Goal: Information Seeking & Learning: Understand process/instructions

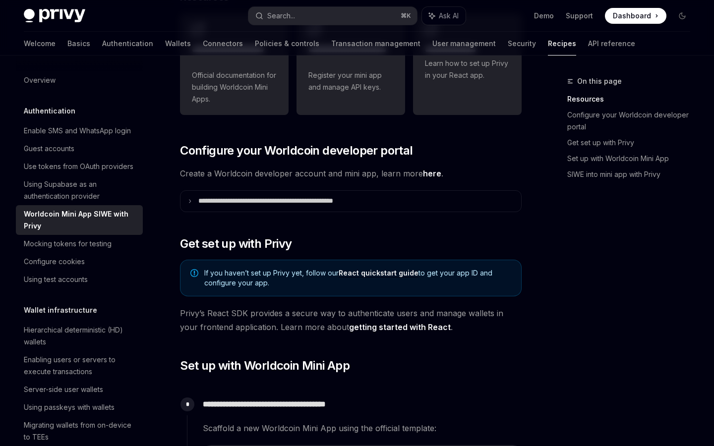
scroll to position [122, 0]
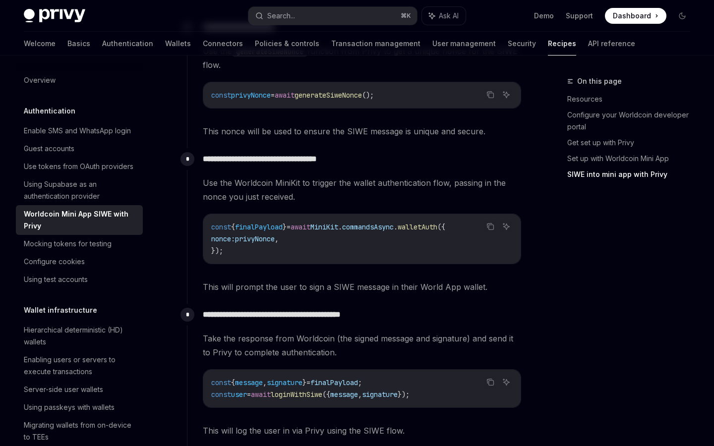
scroll to position [885, 0]
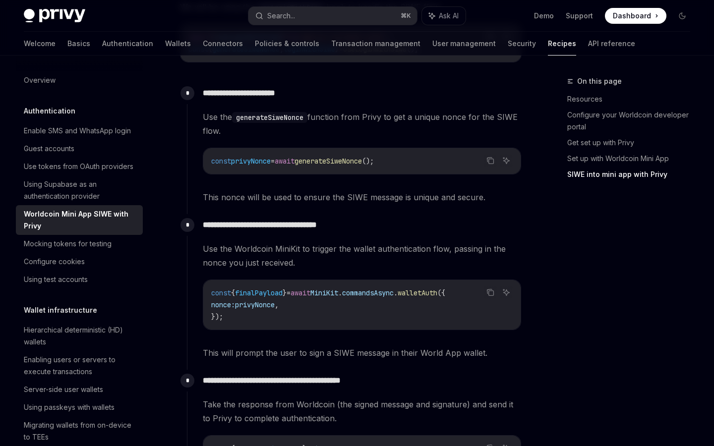
click at [256, 227] on p "**********" at bounding box center [362, 225] width 318 height 14
click at [256, 246] on span "Use the Worldcoin MiniKit to trigger the wallet authentication flow, passing in…" at bounding box center [362, 256] width 318 height 28
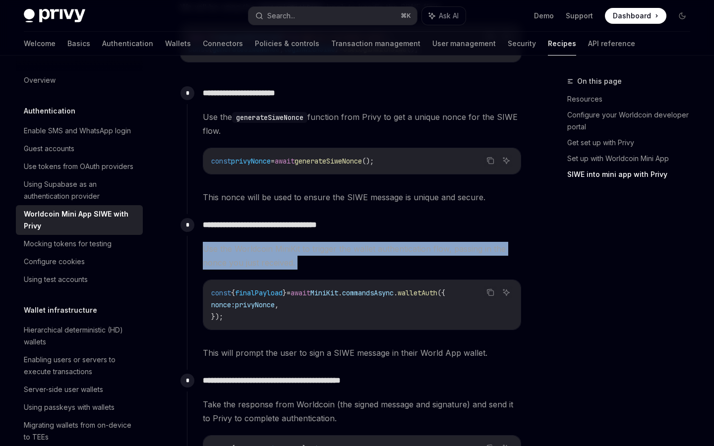
click at [256, 246] on span "Use the Worldcoin MiniKit to trigger the wallet authentication flow, passing in…" at bounding box center [362, 256] width 318 height 28
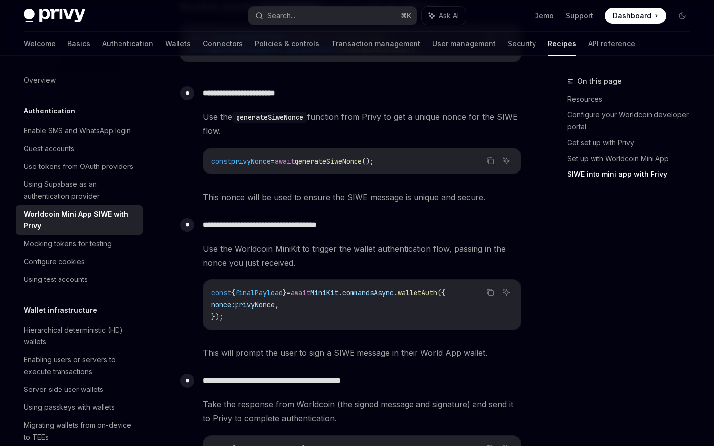
click at [257, 225] on p "**********" at bounding box center [362, 225] width 318 height 14
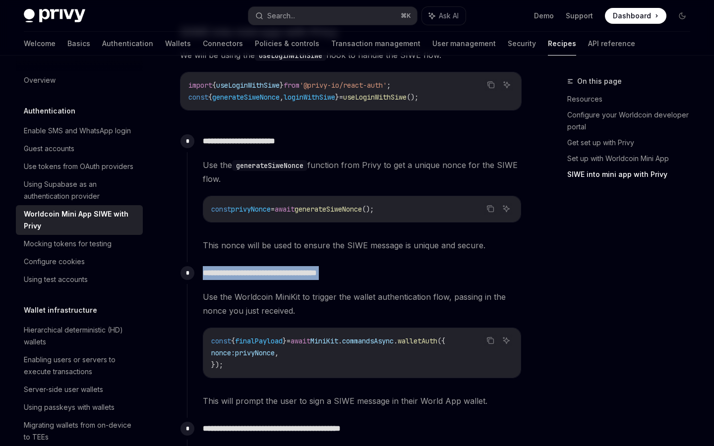
scroll to position [833, 0]
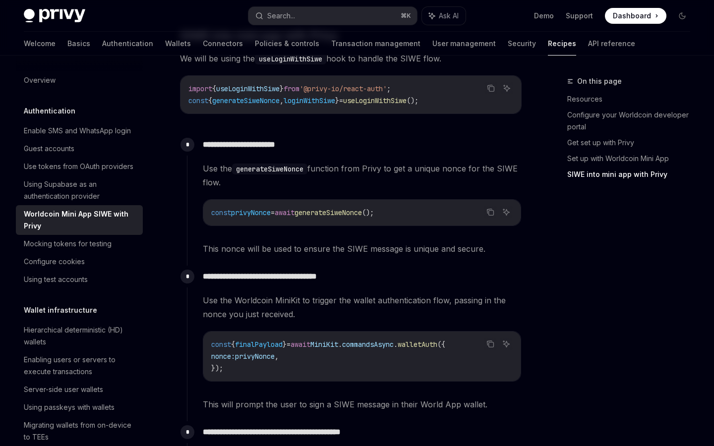
click at [262, 176] on span "Use the generateSiweNonce function from Privy to get a unique nonce for the SIW…" at bounding box center [362, 176] width 318 height 28
click at [262, 167] on code "generateSiweNonce" at bounding box center [269, 169] width 75 height 11
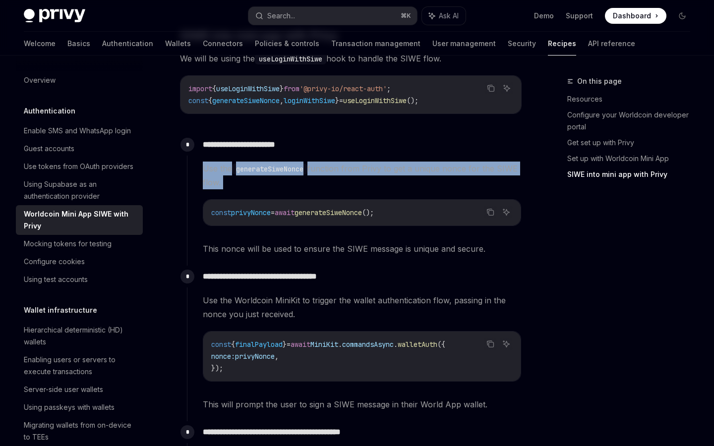
click at [262, 167] on code "generateSiweNonce" at bounding box center [269, 169] width 75 height 11
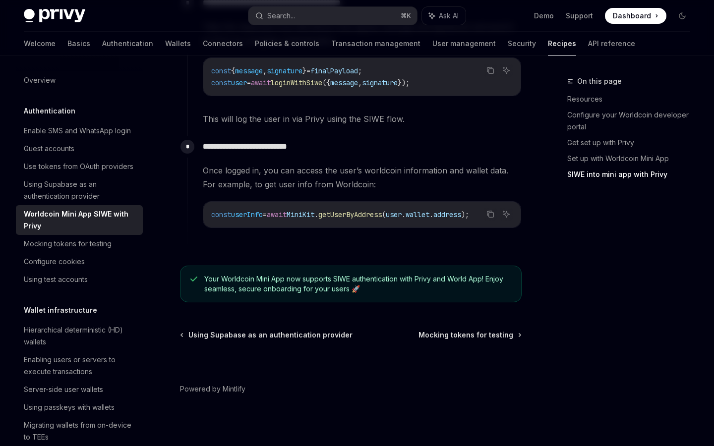
scroll to position [1270, 0]
